Goal: Transaction & Acquisition: Purchase product/service

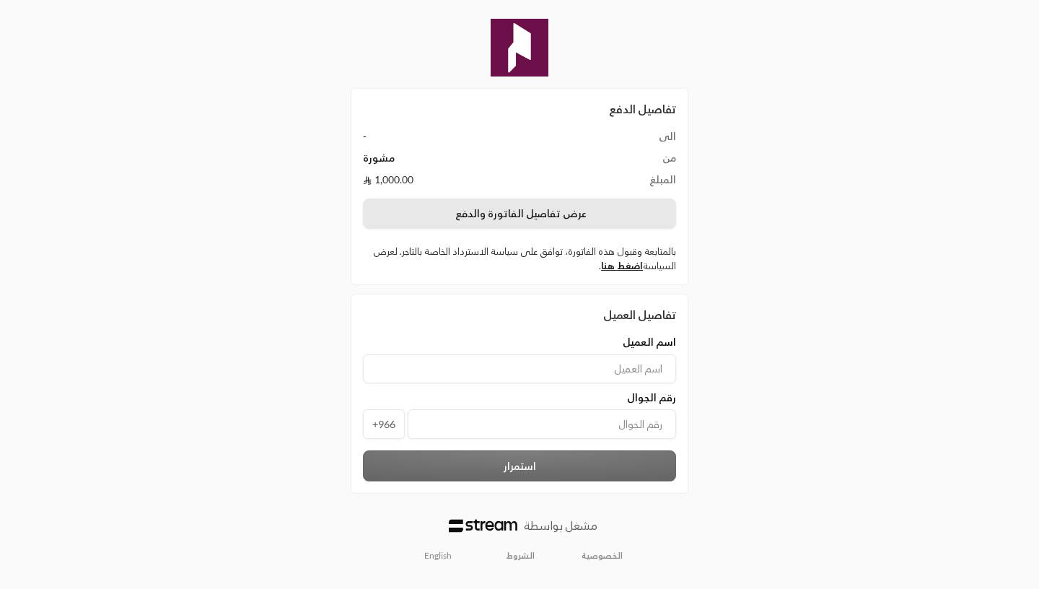
click at [444, 220] on button "عرض تفاصيل الفاتورة والدفع" at bounding box center [519, 213] width 313 height 30
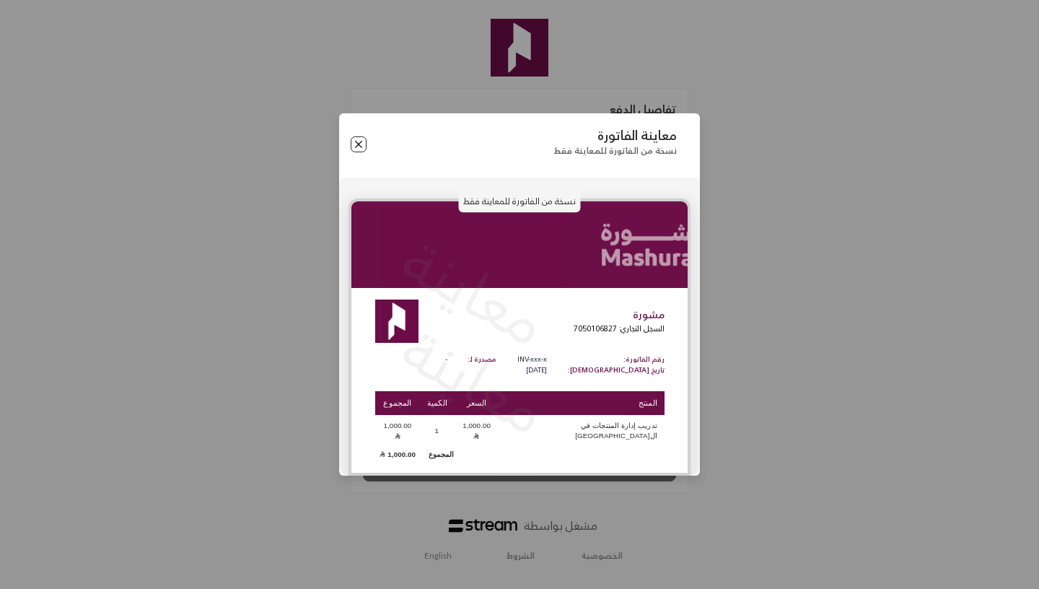
click at [359, 152] on button "Close" at bounding box center [359, 144] width 16 height 16
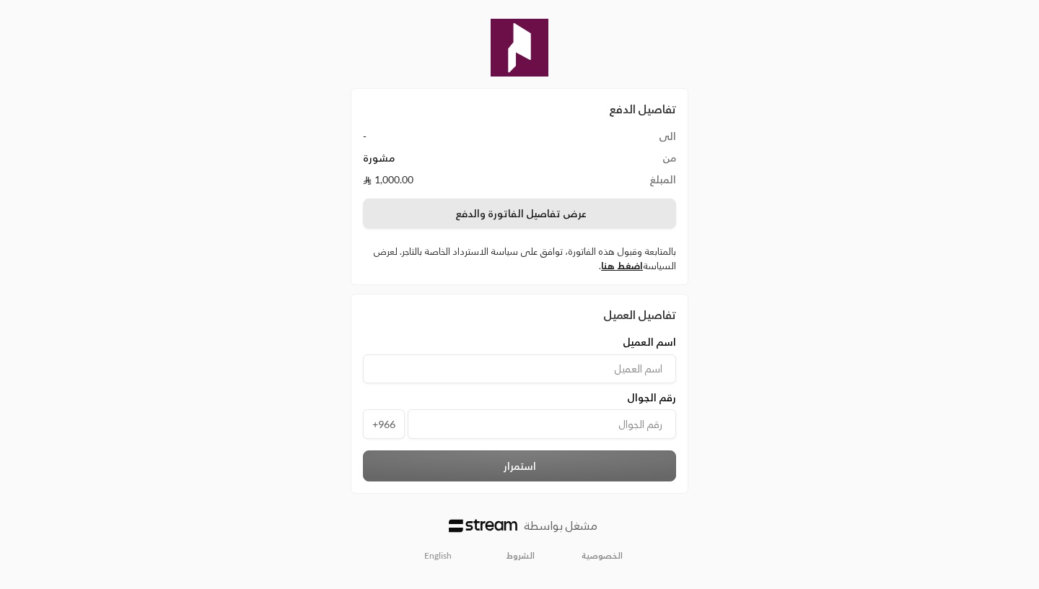
click at [468, 219] on button "عرض تفاصيل الفاتورة والدفع" at bounding box center [519, 213] width 313 height 30
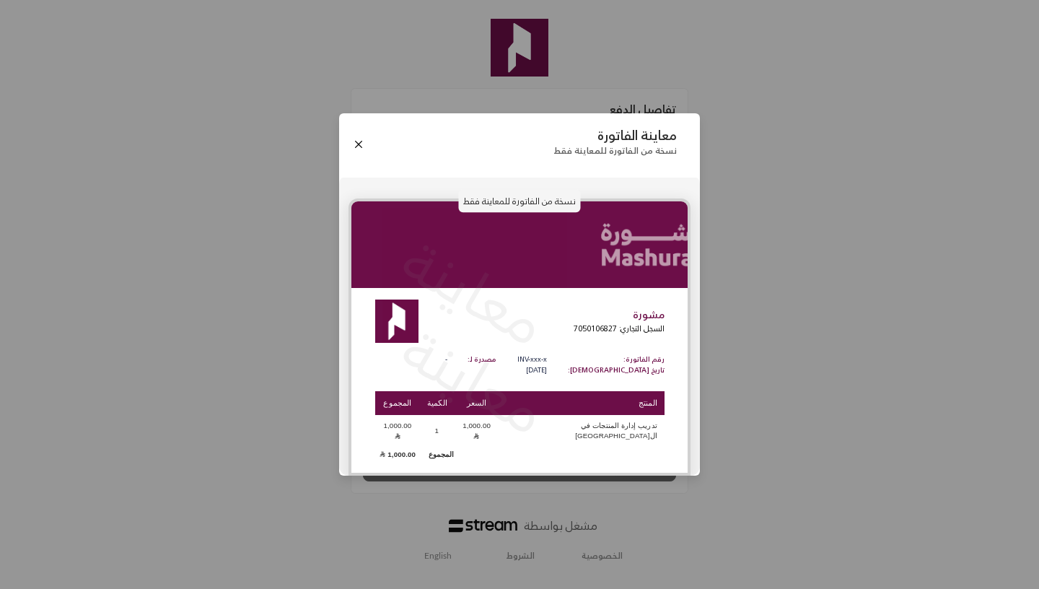
click at [480, 211] on p "نسخة من الفاتورة للمعاينة فقط" at bounding box center [520, 200] width 122 height 23
click at [360, 143] on button "Close" at bounding box center [359, 144] width 16 height 16
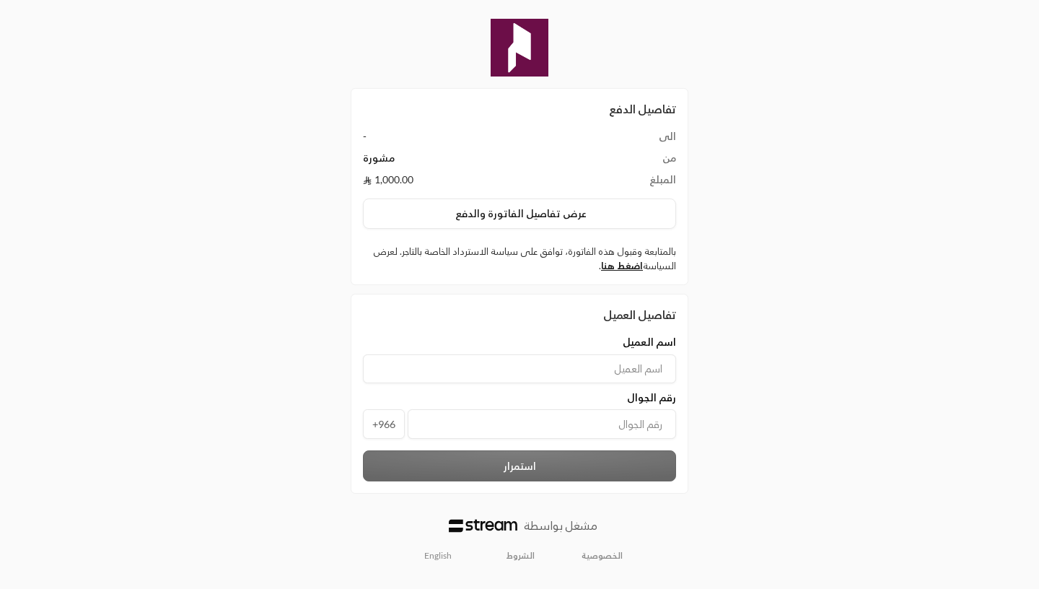
click at [458, 372] on input at bounding box center [519, 368] width 313 height 29
type input "[PERSON_NAME]"
click at [494, 427] on input "tel" at bounding box center [542, 424] width 268 height 30
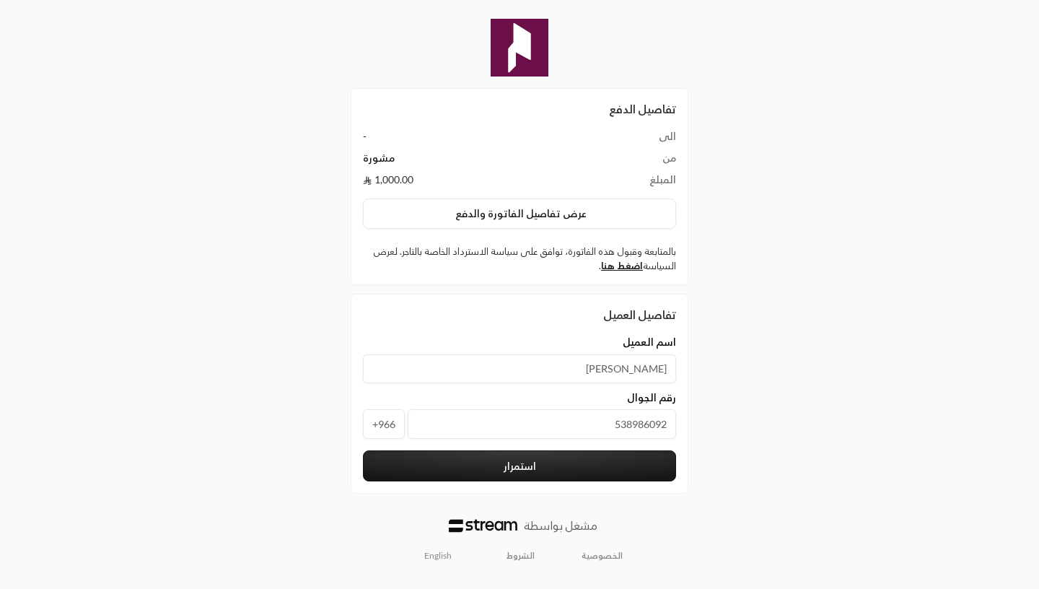
type input "538986092"
click at [566, 474] on button "استمرار" at bounding box center [519, 465] width 313 height 31
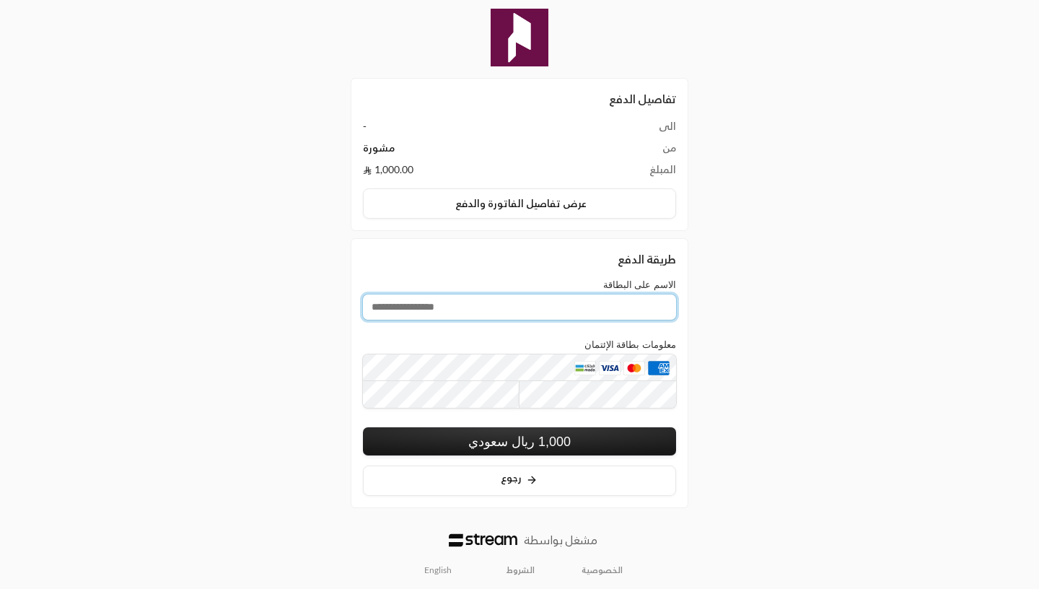
click at [396, 310] on input "الاسم على البطاقة" at bounding box center [519, 306] width 313 height 25
click at [523, 291] on div "الاسم على البطاقة مطلوب" at bounding box center [519, 303] width 313 height 48
click at [491, 309] on input "الاسم على البطاقة" at bounding box center [519, 306] width 313 height 25
